Goal: Task Accomplishment & Management: Complete application form

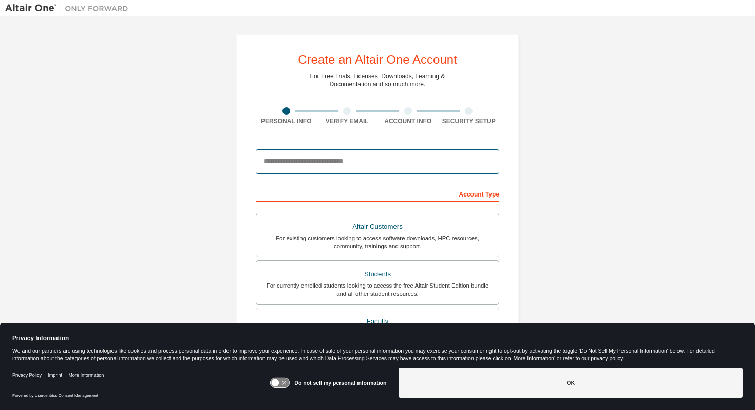
click at [326, 165] on input "email" at bounding box center [378, 161] width 244 height 25
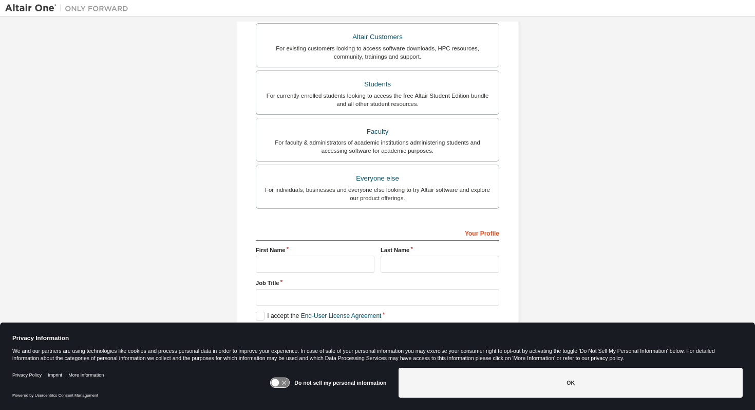
scroll to position [191, 0]
type input "**********"
click at [343, 264] on input "text" at bounding box center [315, 262] width 119 height 17
type input "****"
click at [402, 263] on input "text" at bounding box center [440, 262] width 119 height 17
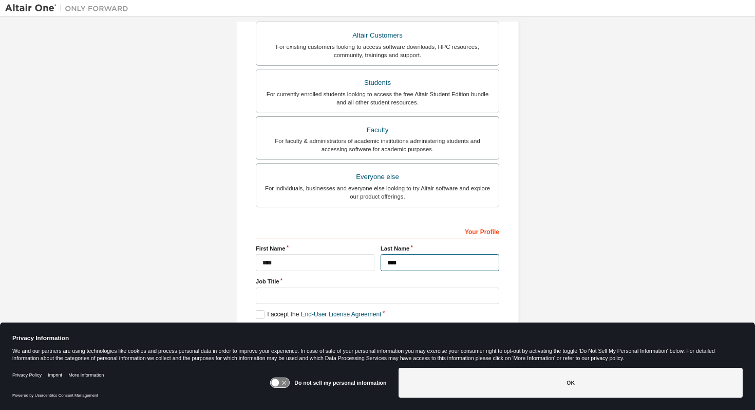
type input "****"
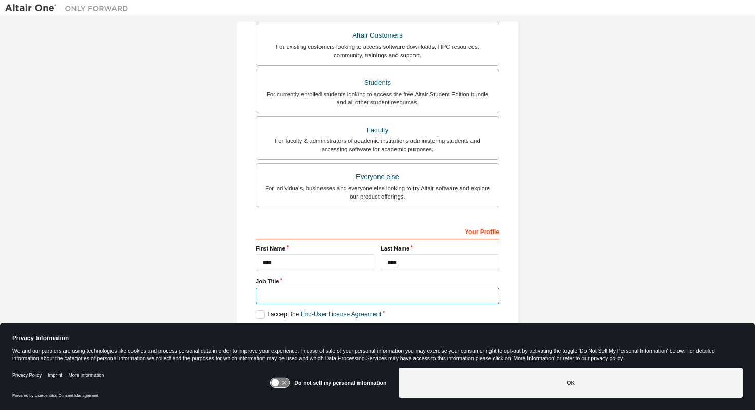
click at [381, 297] on input "text" at bounding box center [378, 295] width 244 height 17
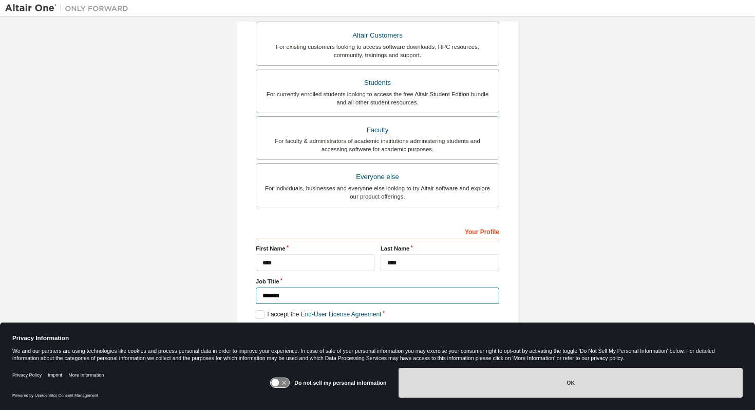
type input "*******"
click at [467, 390] on button "OK" at bounding box center [571, 382] width 344 height 30
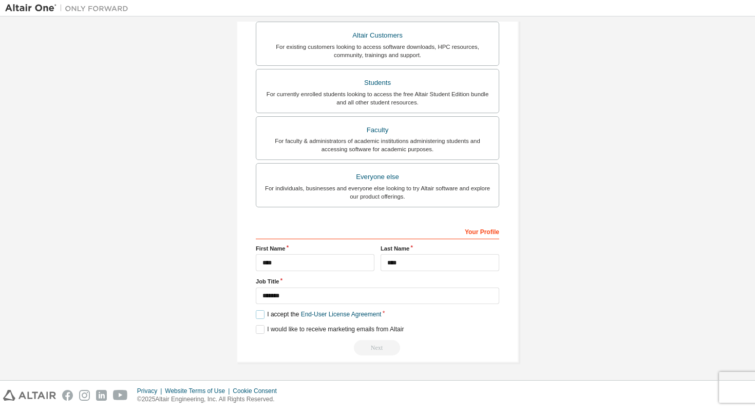
click at [260, 313] on label "I accept the End-User License Agreement" at bounding box center [318, 314] width 125 height 9
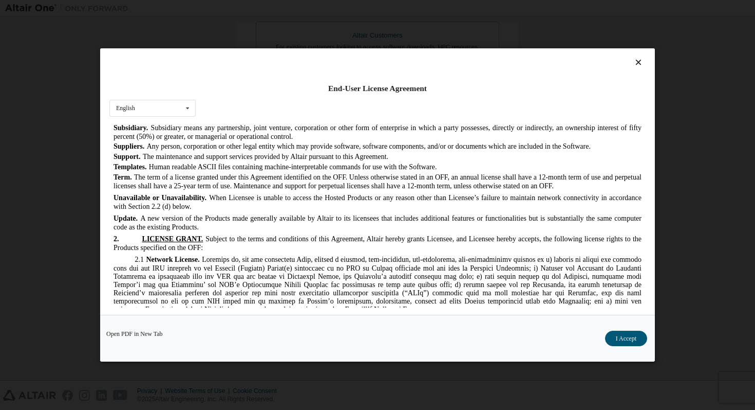
scroll to position [781, 0]
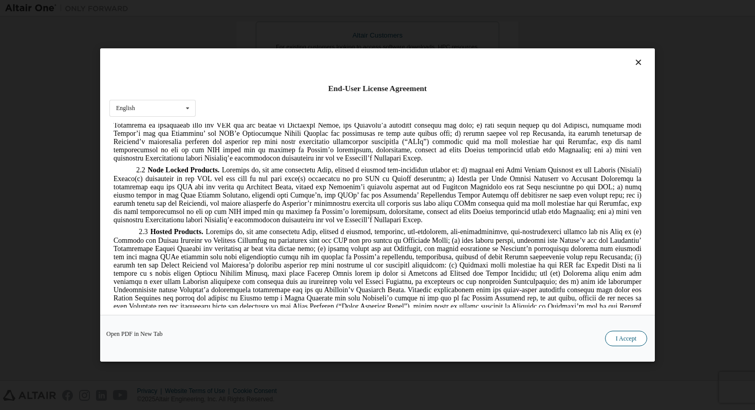
click at [622, 338] on button "I Accept" at bounding box center [626, 337] width 42 height 15
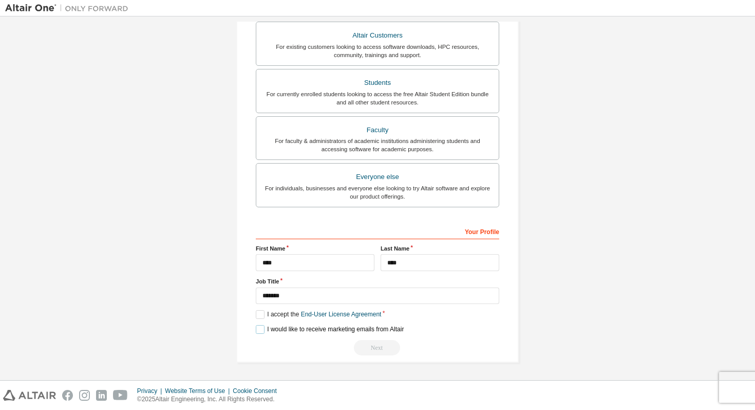
click at [264, 329] on label "I would like to receive marketing emails from Altair" at bounding box center [330, 329] width 148 height 9
click at [258, 327] on label "I would like to receive marketing emails from Altair" at bounding box center [330, 329] width 148 height 9
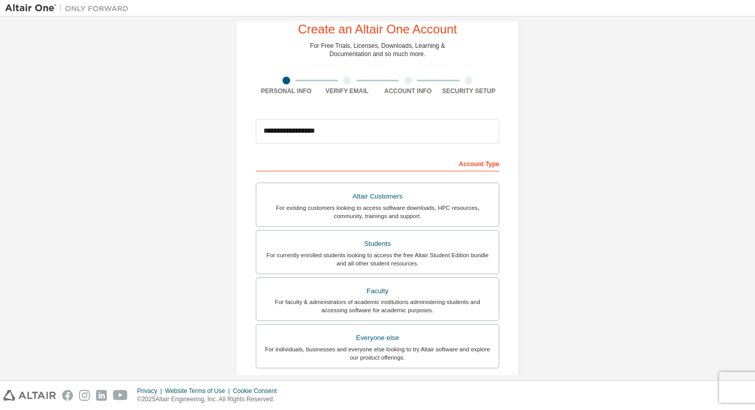
scroll to position [32, 0]
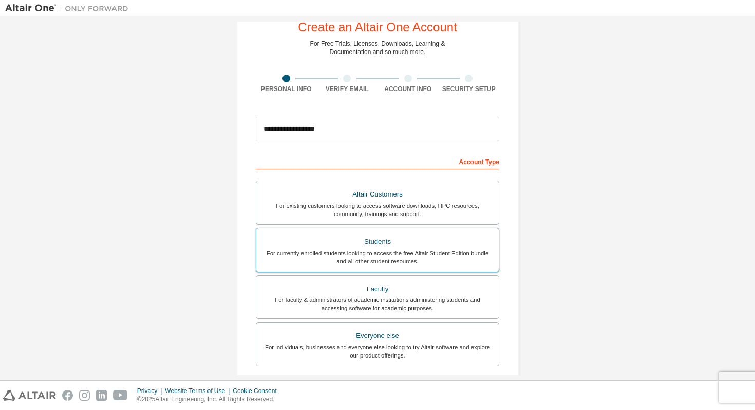
click at [397, 253] on div "For currently enrolled students looking to access the free Altair Student Editi…" at bounding box center [378, 257] width 230 height 16
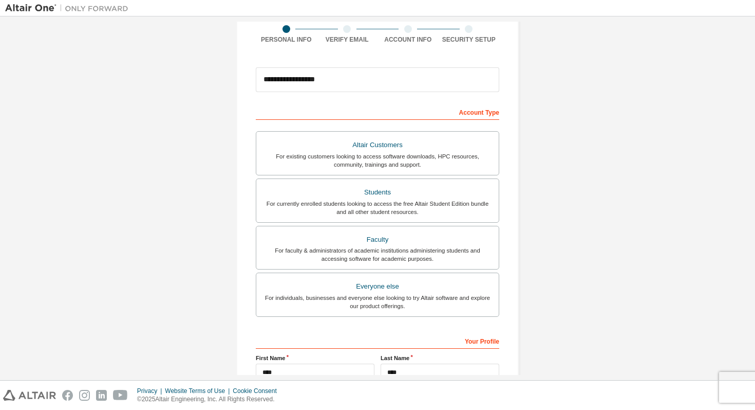
scroll to position [191, 0]
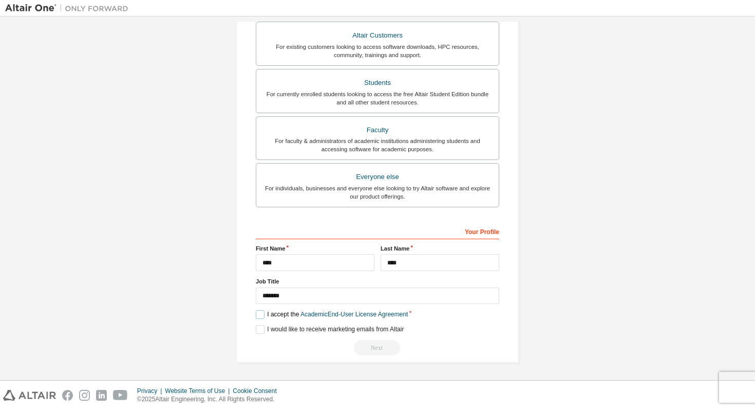
click at [277, 313] on label "I accept the Academic End-User License Agreement" at bounding box center [332, 314] width 152 height 9
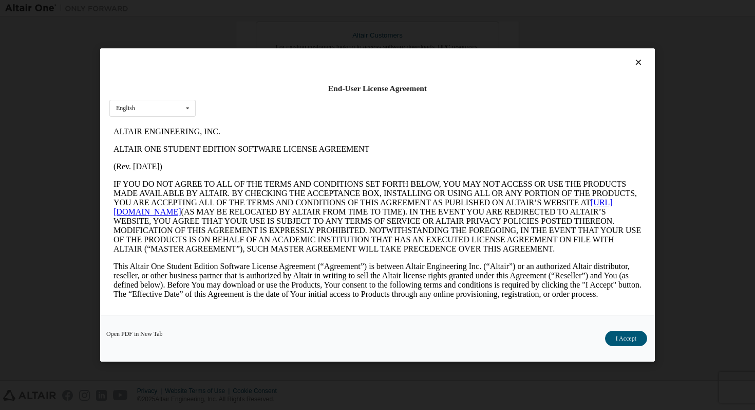
scroll to position [0, 0]
click at [617, 343] on button "I Accept" at bounding box center [626, 337] width 42 height 15
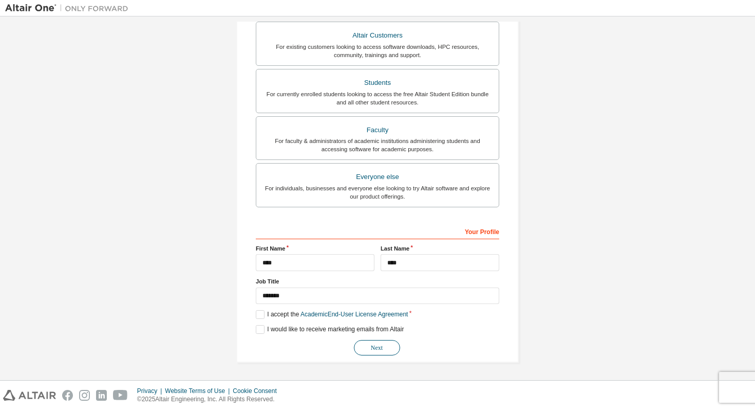
click at [374, 351] on button "Next" at bounding box center [377, 347] width 46 height 15
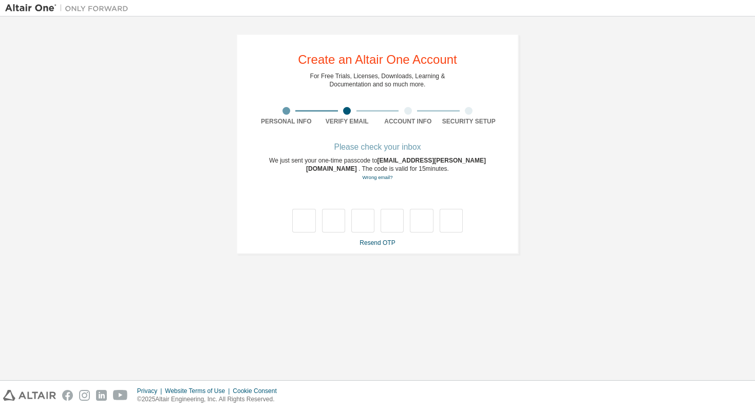
type input "*"
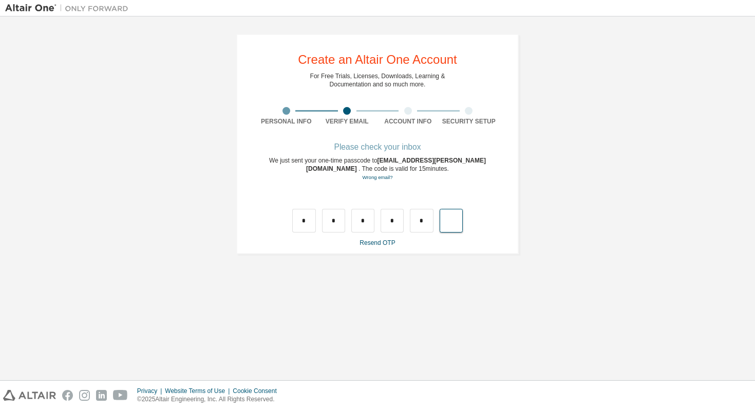
type input "*"
